Goal: Task Accomplishment & Management: Use online tool/utility

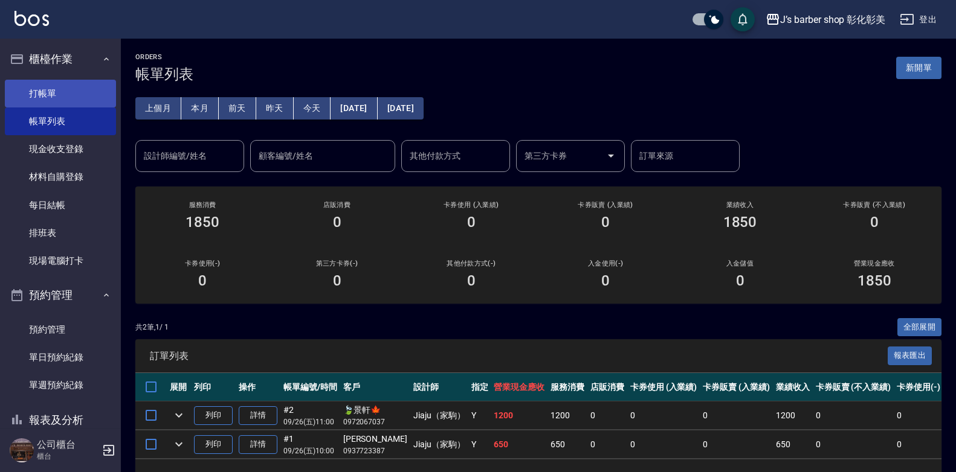
drag, startPoint x: 0, startPoint y: 0, endPoint x: 59, endPoint y: 94, distance: 110.4
click at [59, 94] on link "打帳單" at bounding box center [60, 94] width 111 height 28
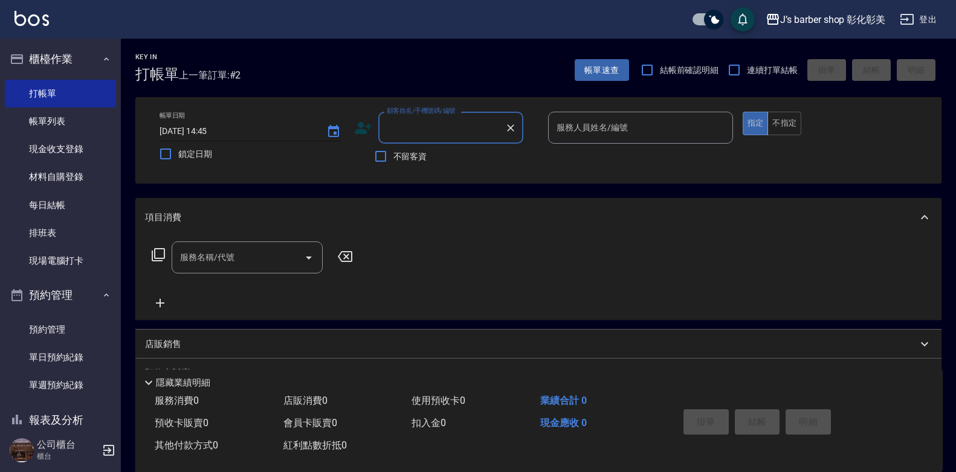
click at [220, 132] on input "[DATE] 14:45" at bounding box center [236, 131] width 155 height 20
type input "[DATE] 14:00"
click at [421, 135] on input "顧客姓名/手機號碼/編號" at bounding box center [442, 127] width 116 height 21
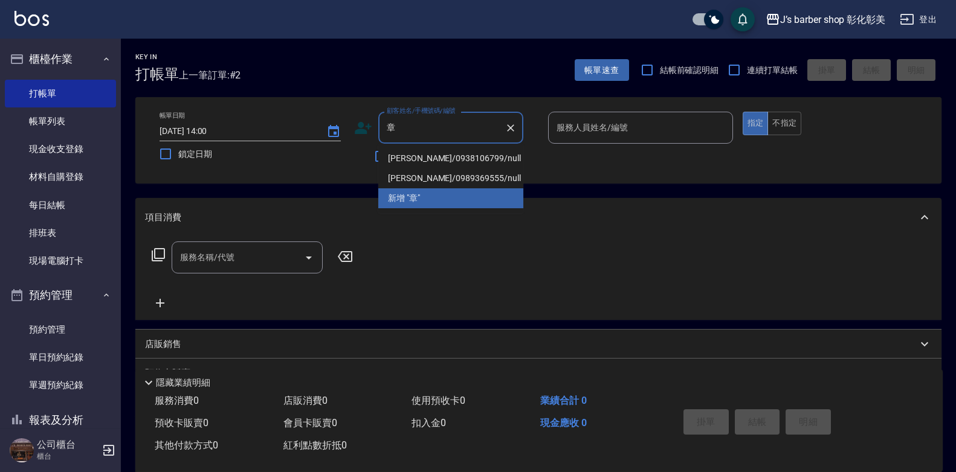
click at [457, 150] on li "[PERSON_NAME]/0938106799/null" at bounding box center [450, 159] width 145 height 20
type input "[PERSON_NAME]/0938106799/null"
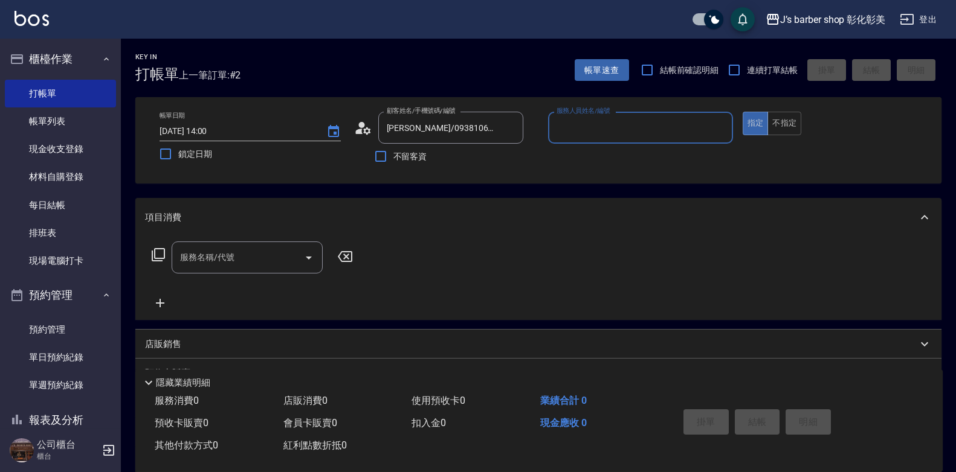
click at [586, 134] on input "服務人員姓名/編號" at bounding box center [640, 127] width 174 height 21
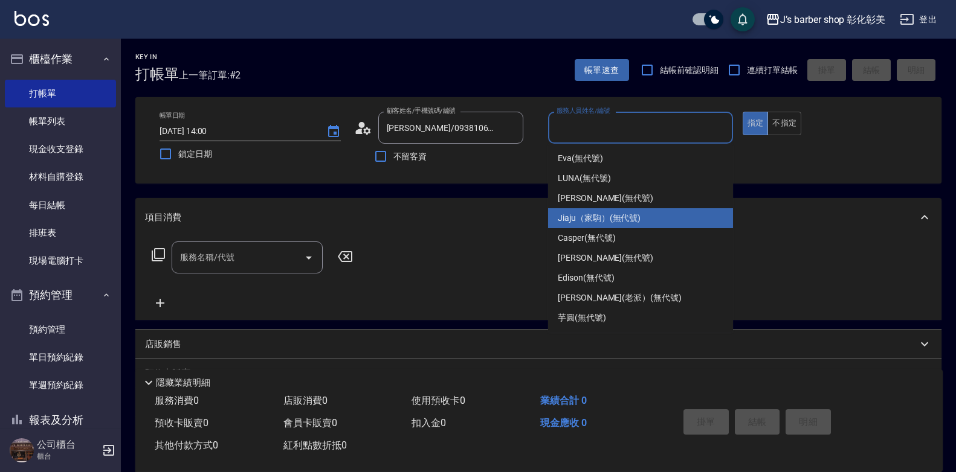
click at [583, 220] on span "Jiaju（家駒） (無代號)" at bounding box center [598, 218] width 83 height 13
type input "Jiaju（家駒）(無代號)"
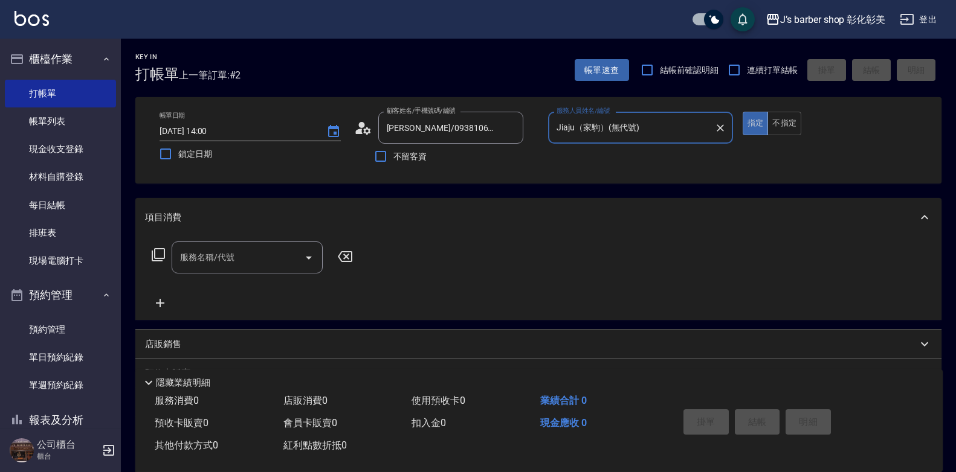
click at [270, 245] on div "服務名稱/代號" at bounding box center [247, 258] width 151 height 32
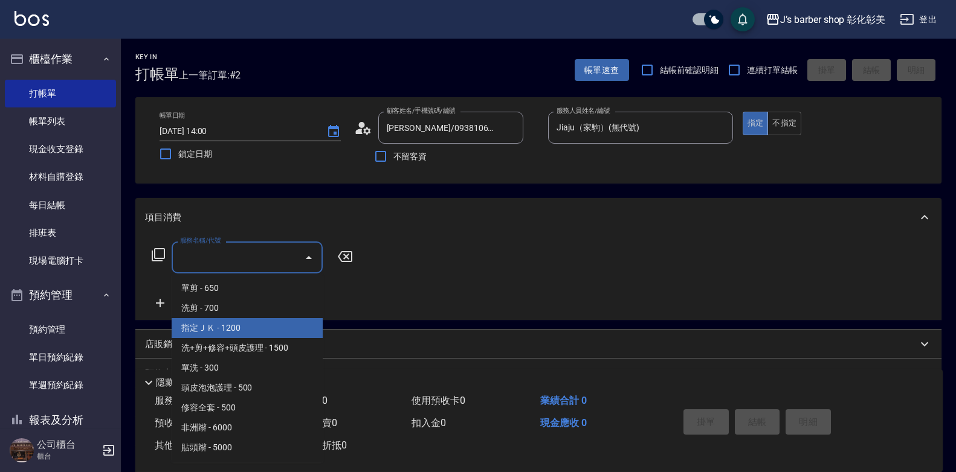
click at [255, 326] on span "指定ＪＫ - 1200" at bounding box center [247, 328] width 151 height 20
type input "指定ＪＫ(102)"
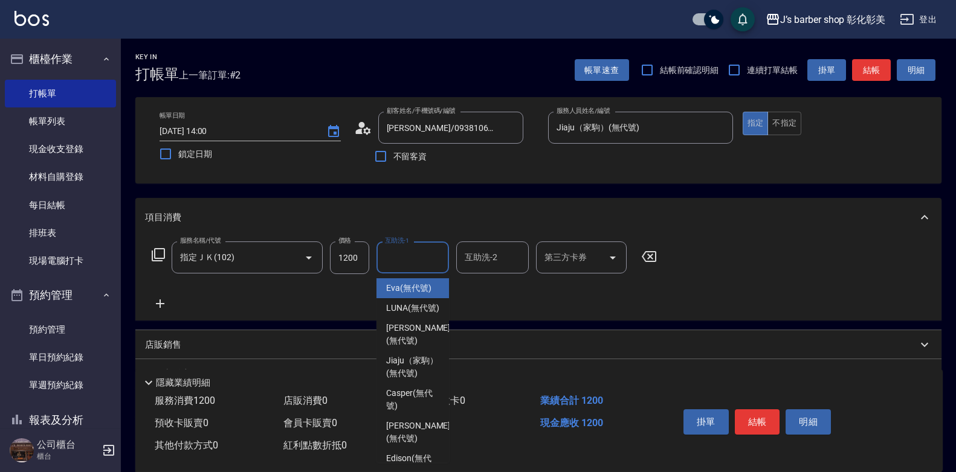
click at [423, 263] on input "互助洗-1" at bounding box center [413, 257] width 62 height 21
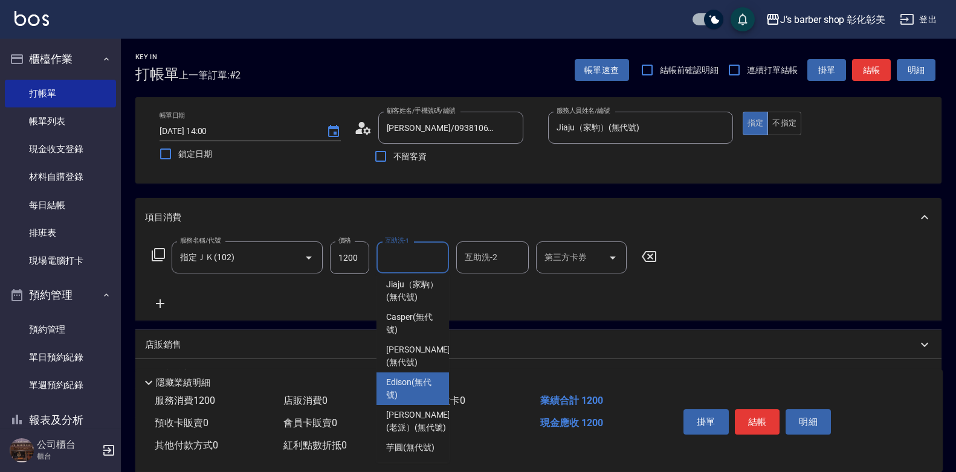
scroll to position [121, 0]
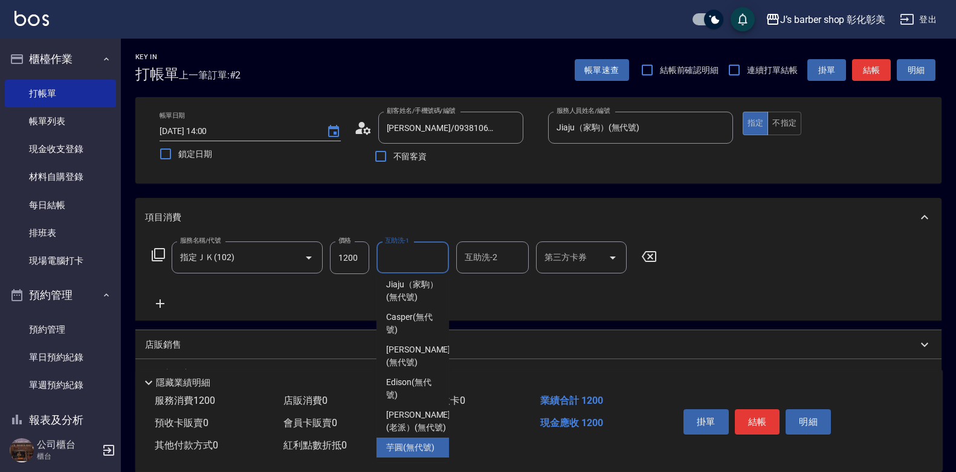
click at [406, 442] on span "芋圓 (無代號)" at bounding box center [410, 448] width 48 height 13
click at [406, 435] on div "紅利點數折抵 0" at bounding box center [342, 446] width 129 height 22
type input "芋圓(無代號)"
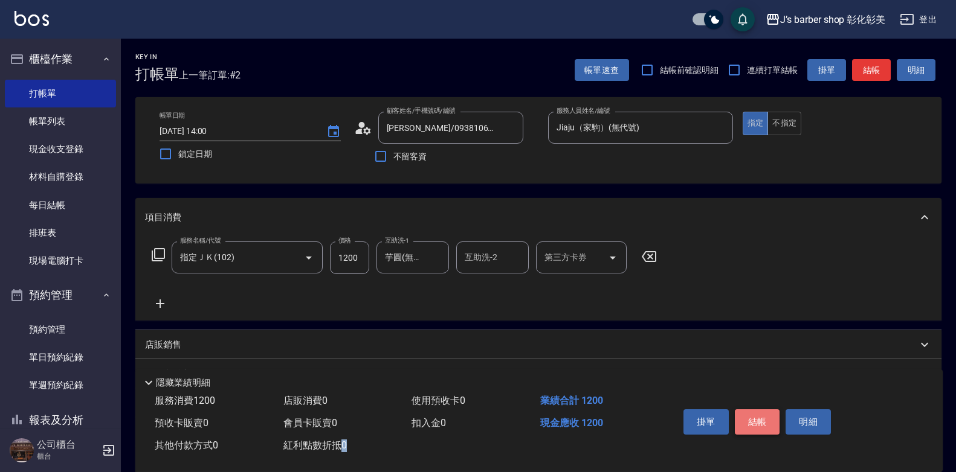
click at [756, 417] on button "結帳" at bounding box center [756, 422] width 45 height 25
click at [756, 417] on div "掛單 結帳 明細" at bounding box center [757, 424] width 158 height 38
